Goal: Information Seeking & Learning: Check status

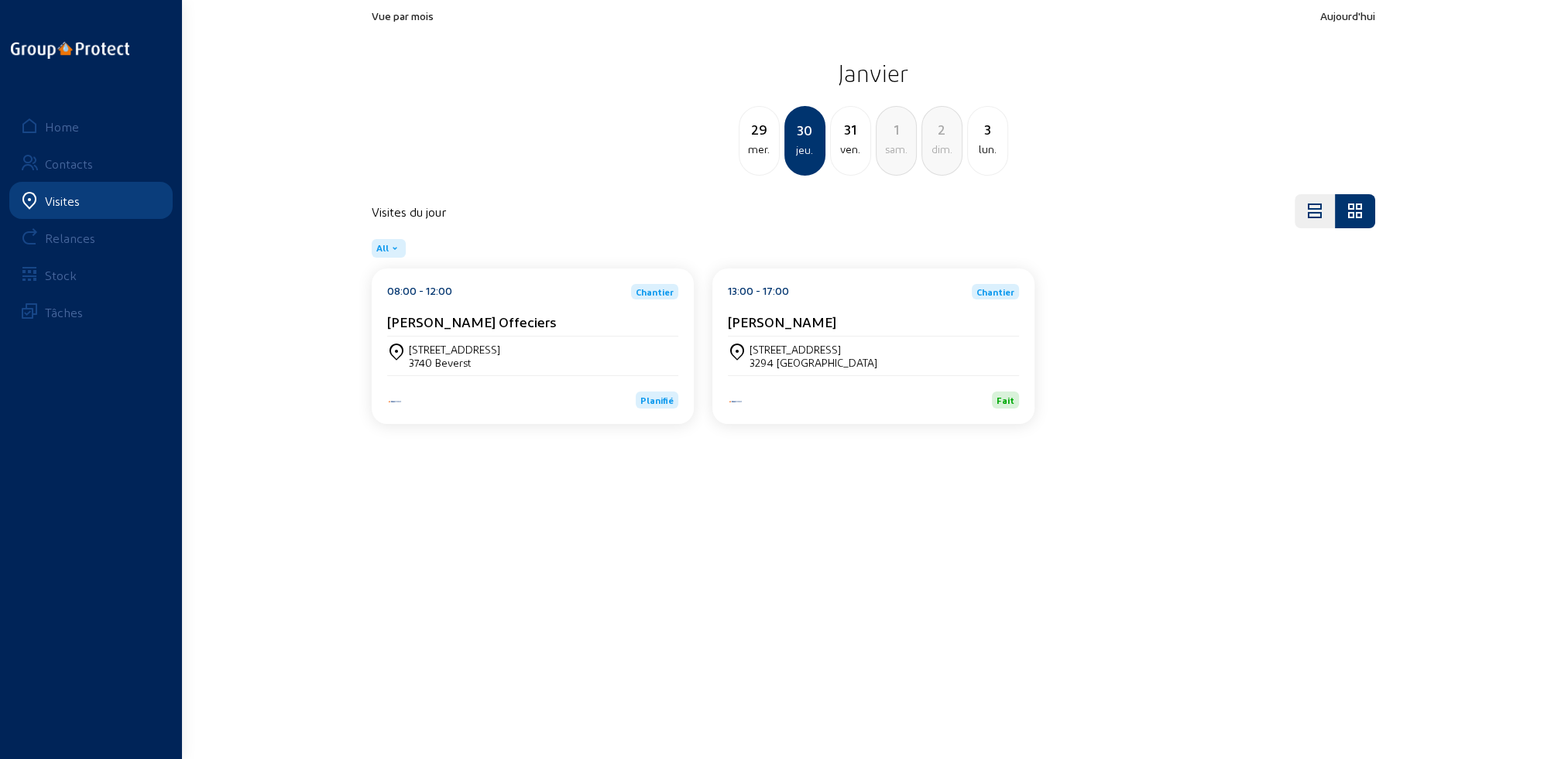
click at [52, 199] on div "Visites" at bounding box center [62, 200] width 35 height 15
click at [54, 121] on div "Home" at bounding box center [62, 126] width 34 height 15
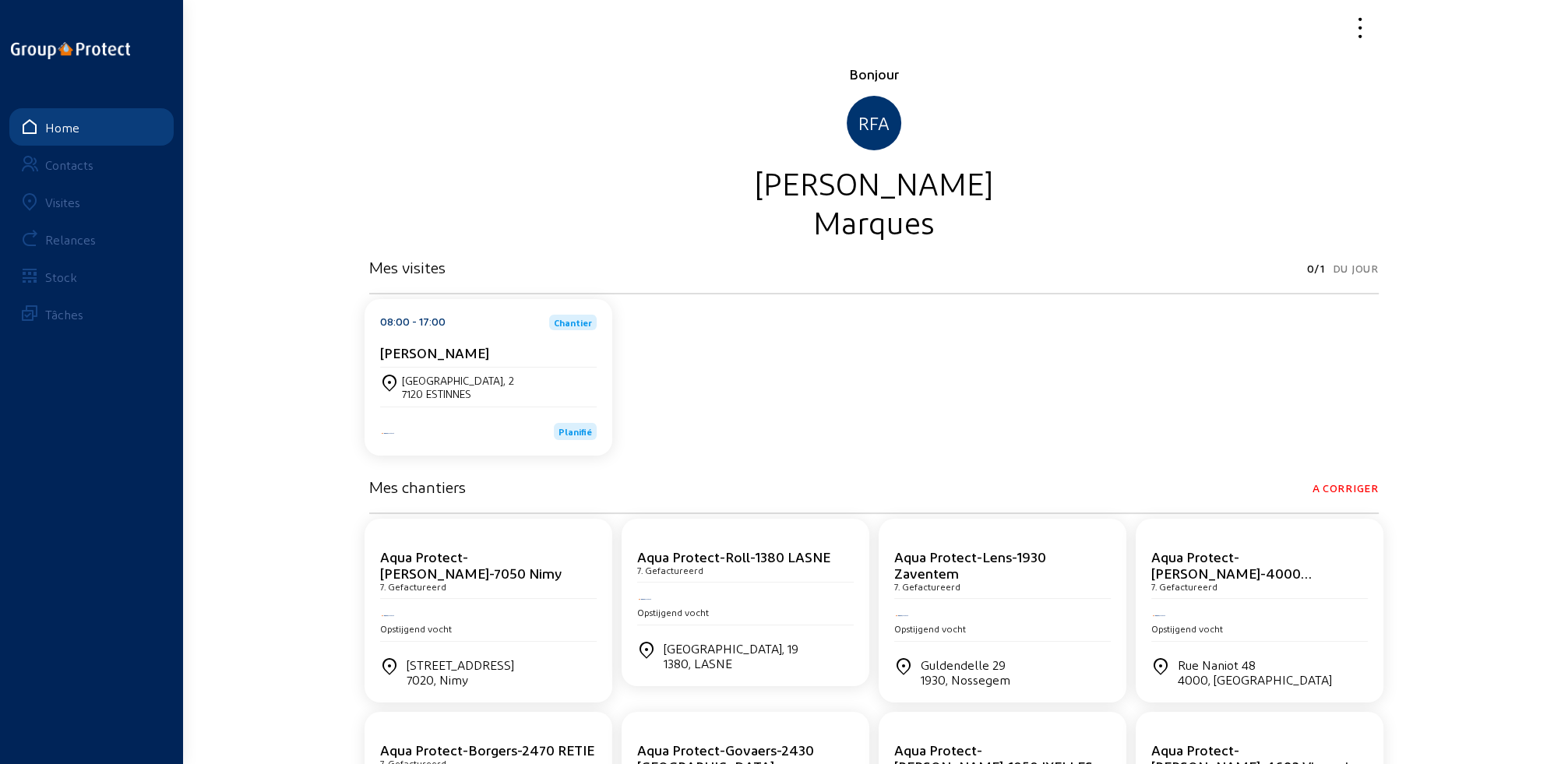
click at [51, 198] on div "Visites" at bounding box center [62, 202] width 35 height 15
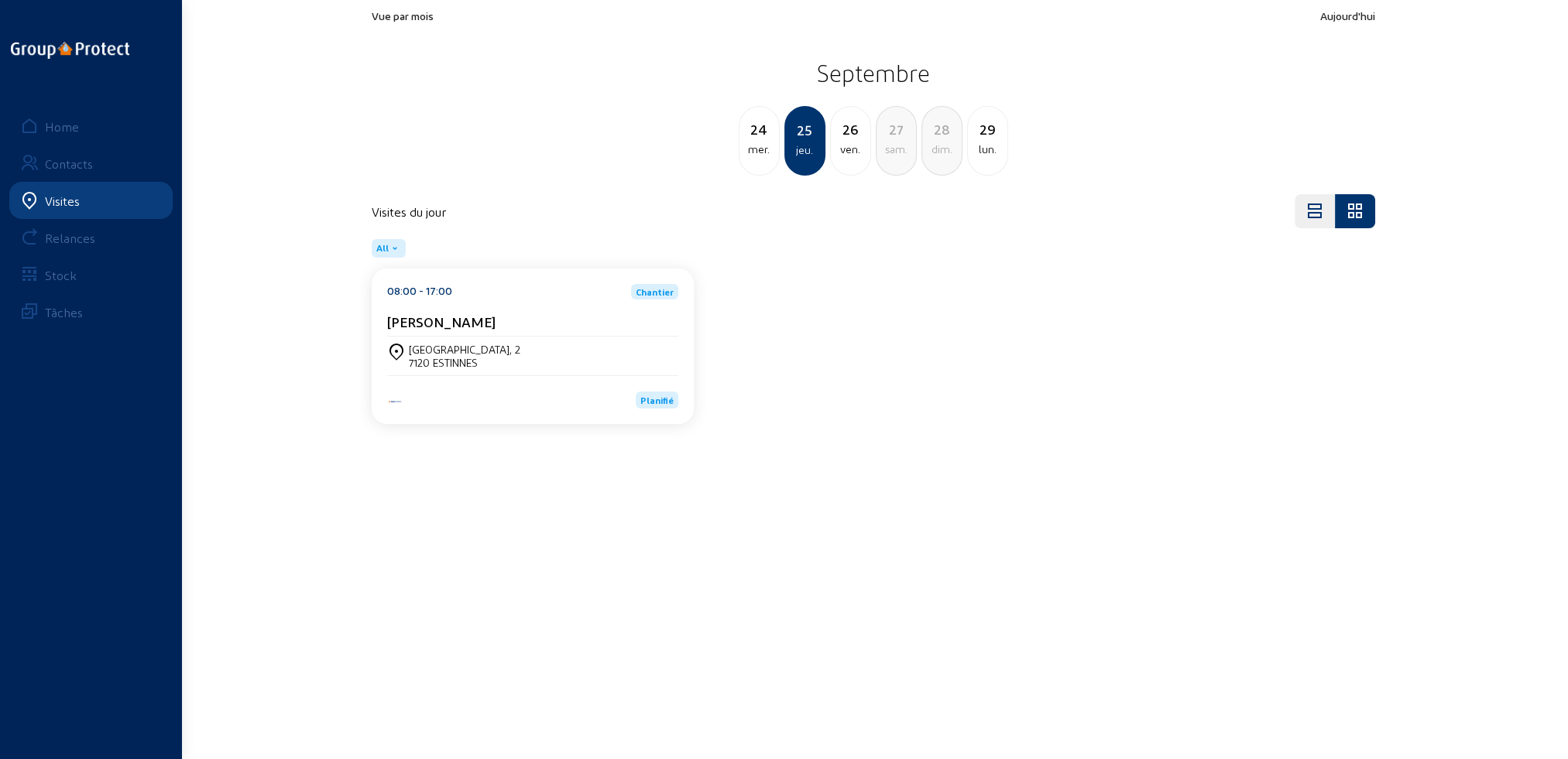
click at [477, 354] on div "[GEOGRAPHIC_DATA], 2" at bounding box center [464, 349] width 112 height 13
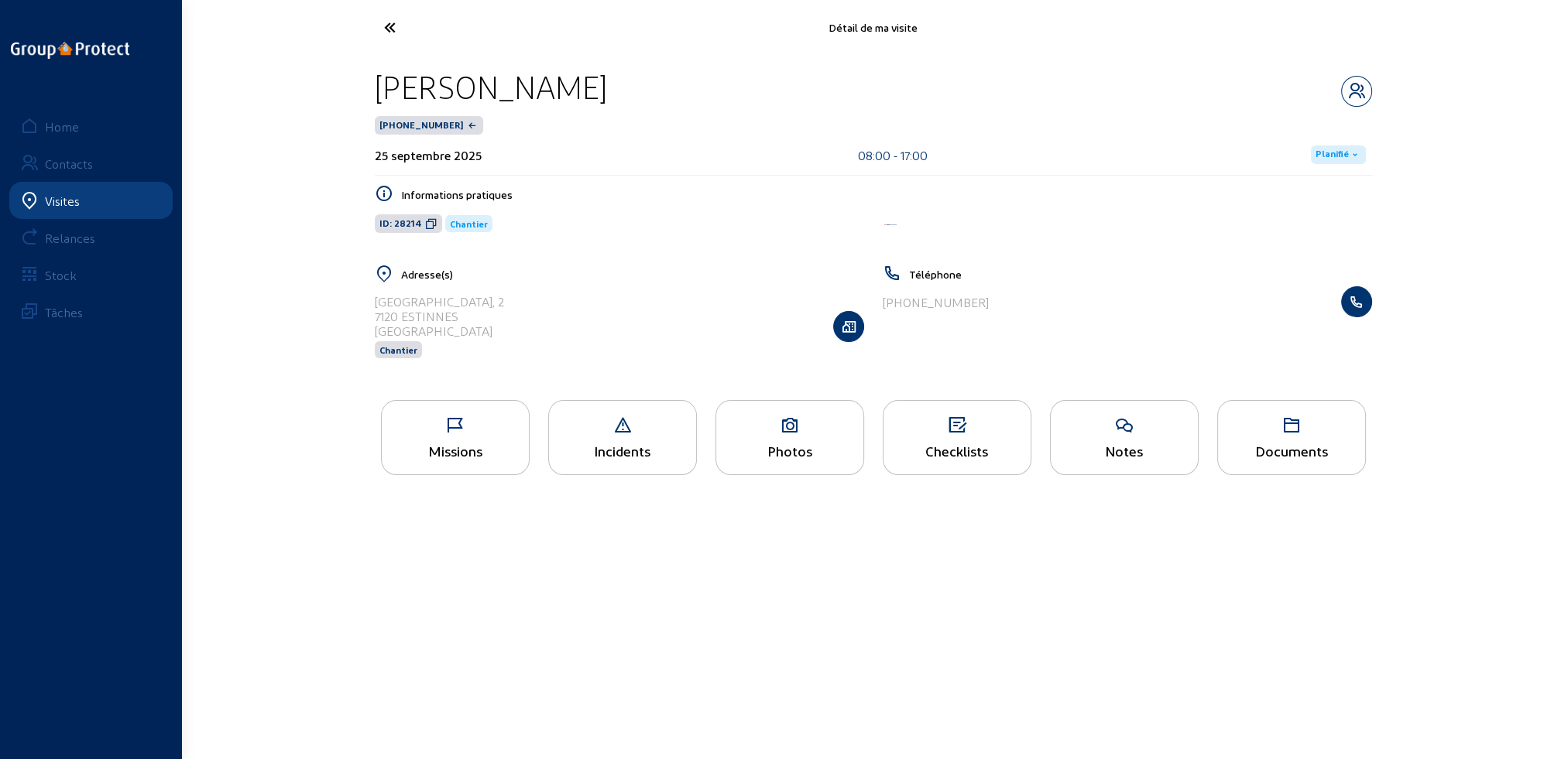
click at [616, 431] on icon at bounding box center [622, 425] width 147 height 19
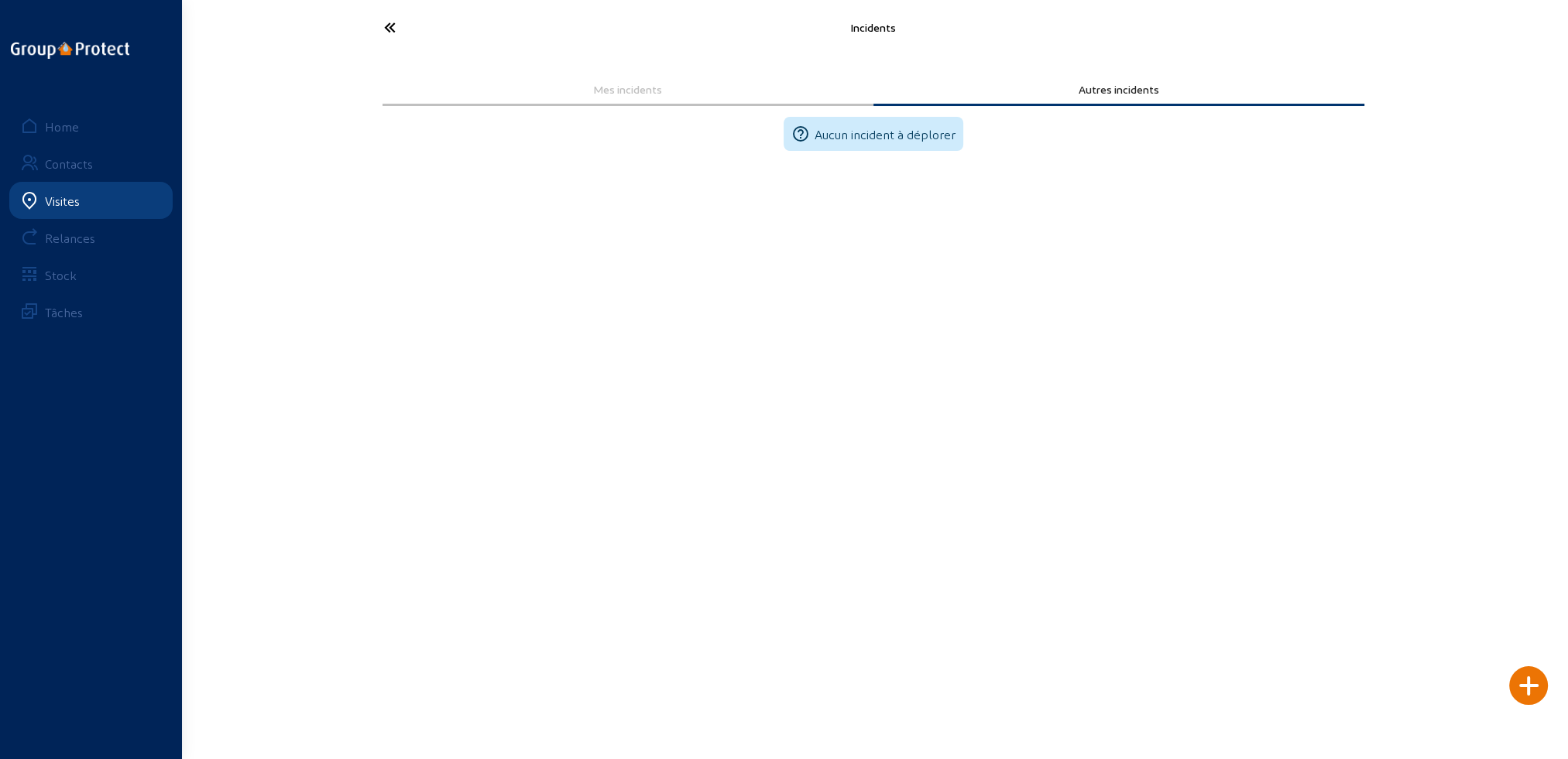
click at [389, 27] on icon at bounding box center [448, 28] width 143 height 28
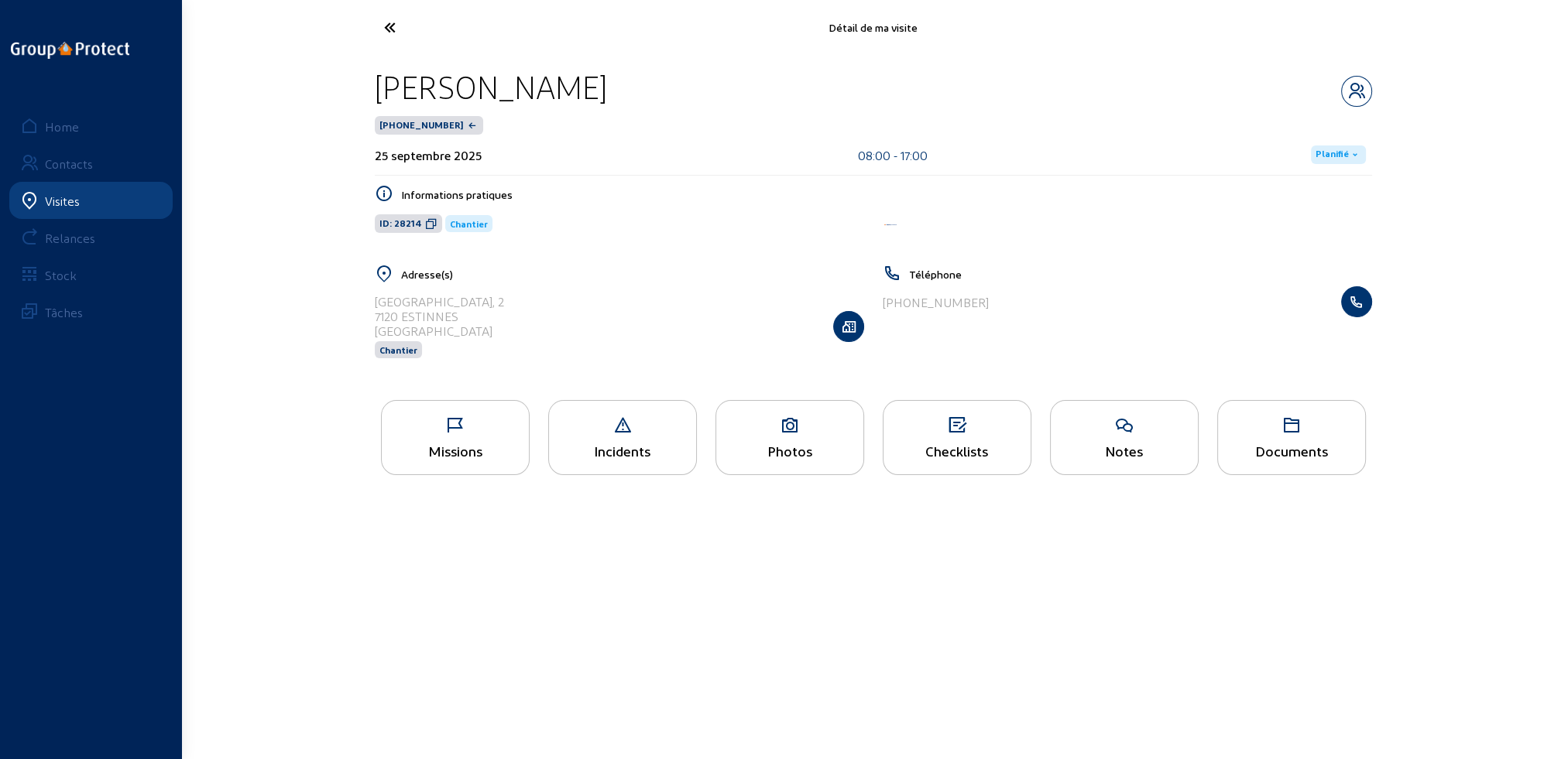
click at [793, 424] on icon at bounding box center [789, 425] width 147 height 19
